Goal: Find specific page/section: Find specific page/section

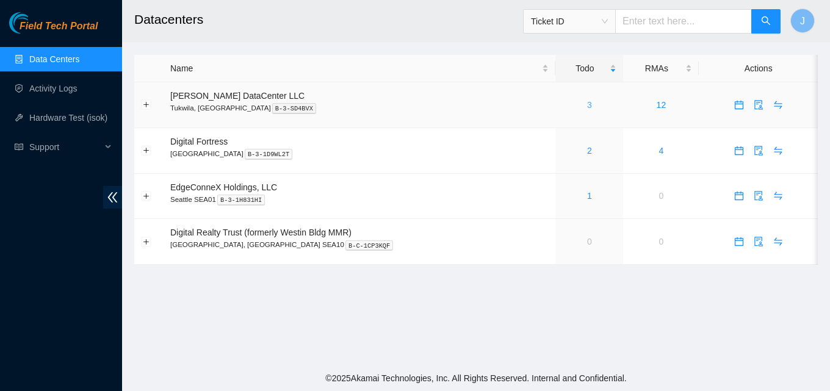
click at [587, 104] on link "3" at bounding box center [589, 105] width 5 height 10
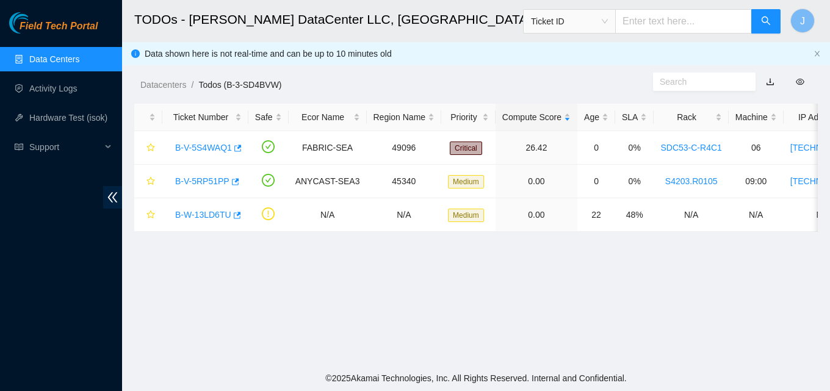
click at [76, 56] on link "Data Centers" at bounding box center [54, 59] width 50 height 10
